Goal: Task Accomplishment & Management: Use online tool/utility

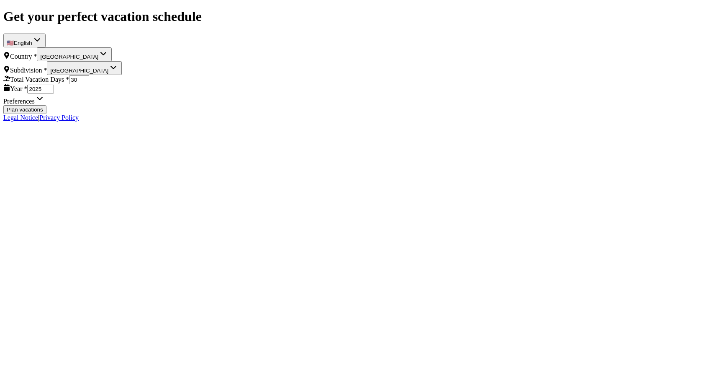
select select "DE"
click at [0, 0] on vercel-live-feedback at bounding box center [0, 0] width 0 height 0
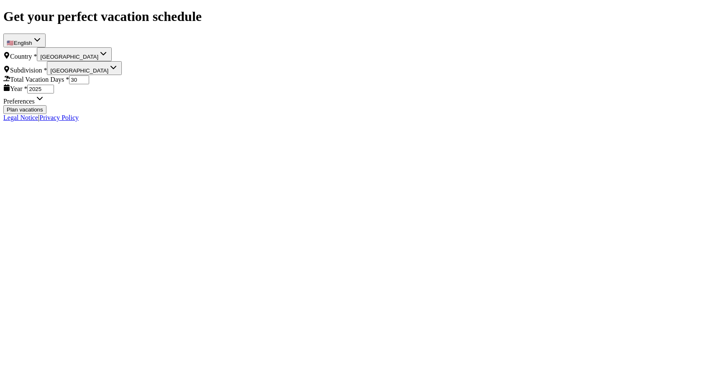
click at [0, 0] on vercel-live-feedback at bounding box center [0, 0] width 0 height 0
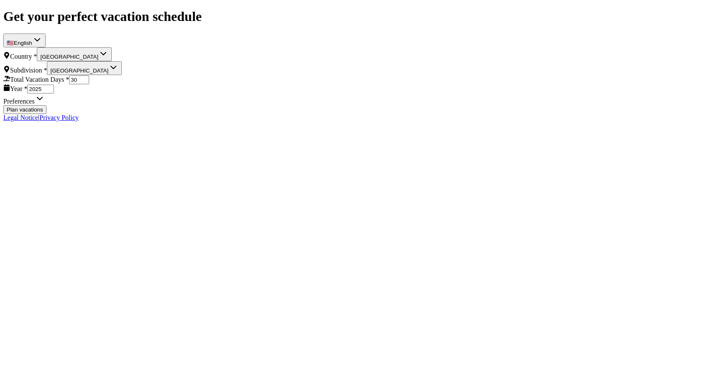
click at [0, 0] on vercel-live-feedback at bounding box center [0, 0] width 0 height 0
click at [46, 114] on button "Plan vacations" at bounding box center [24, 109] width 43 height 9
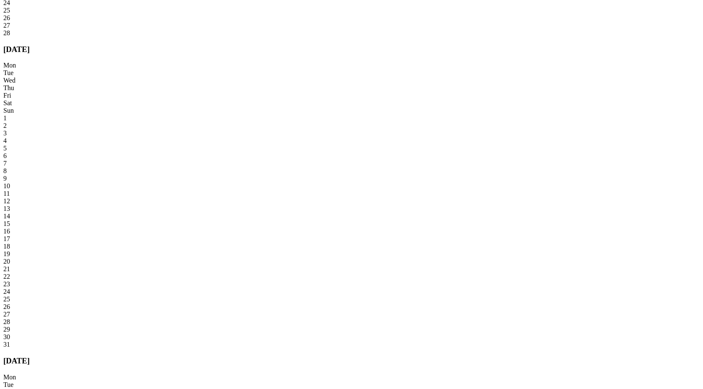
scroll to position [862, 0]
